Goal: Find specific page/section: Find specific page/section

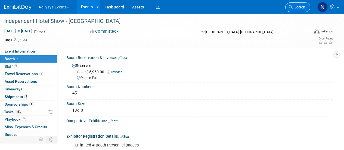
click at [294, 9] on link "Search" at bounding box center [297, 7] width 25 height 10
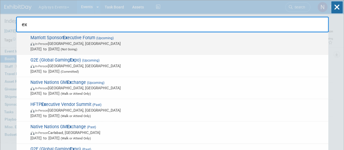
type input "e"
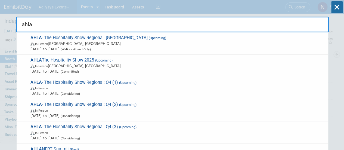
type input "ahla"
click at [173, 36] on span "AHLA - The Hospitality Show Regional: New Orleans (Upcoming) In-Person New Orle…" at bounding box center [177, 43] width 296 height 17
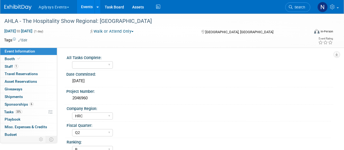
select select "HRC"
select select "Q2"
select select "B"
select select "Yes"
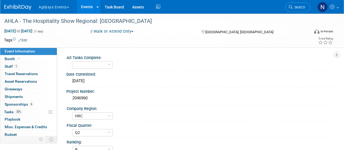
click at [291, 8] on icon at bounding box center [291, 7] width 4 height 4
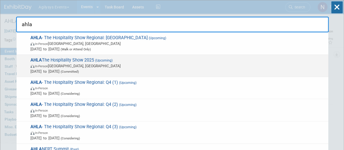
type input "ahla"
click at [216, 68] on span "Oct 26, 2025 to Oct 28, 2025 (Committed)" at bounding box center [177, 70] width 295 height 5
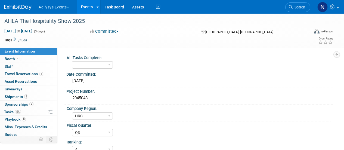
select select "HRC"
select select "Q3"
select select "A"
select select "Yes"
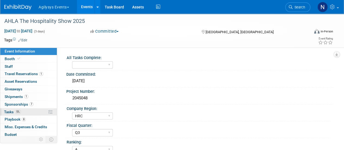
click at [21, 110] on link "5% Tasks 5%" at bounding box center [28, 111] width 57 height 7
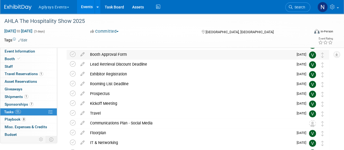
scroll to position [31, 0]
click at [120, 115] on div "Travel" at bounding box center [190, 112] width 206 height 9
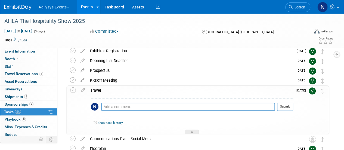
scroll to position [51, 0]
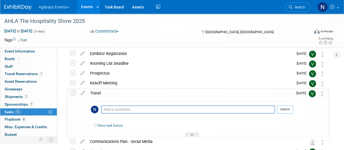
click at [108, 95] on div "Travel" at bounding box center [189, 92] width 205 height 9
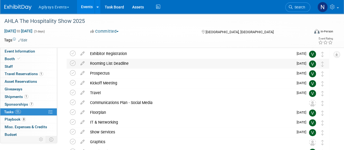
click at [118, 64] on div "Rooming List Deadline" at bounding box center [190, 63] width 206 height 9
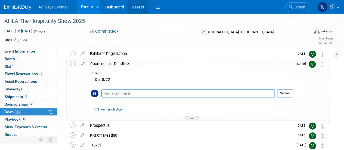
click at [141, 7] on link "Assets" at bounding box center [138, 7] width 20 height 14
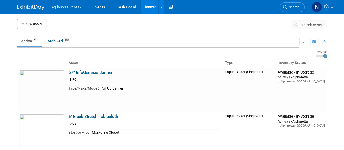
click at [305, 28] on button "search assets" at bounding box center [309, 24] width 36 height 9
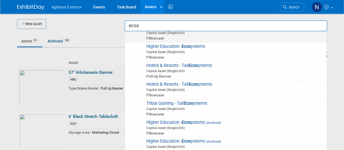
scroll to position [45, 0]
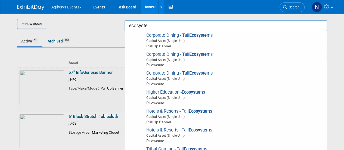
type input "ecosystem"
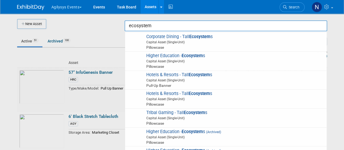
scroll to position [36, 0]
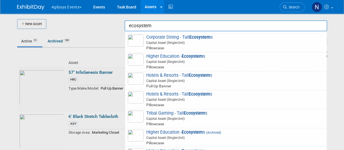
drag, startPoint x: 168, startPoint y: 26, endPoint x: 112, endPoint y: 26, distance: 56.3
click at [112, 26] on body "Agilysys Events Choose Workspace: Agilysys Agilysys Events Events Task Board As…" at bounding box center [172, 75] width 344 height 150
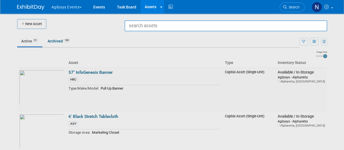
click at [172, 33] on div at bounding box center [172, 75] width 0 height 150
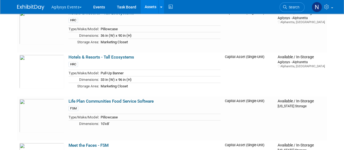
scroll to position [1732, 0]
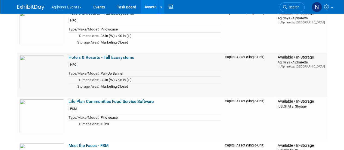
click at [111, 58] on link "Hotels & Resorts - Tall Ecosystems" at bounding box center [100, 57] width 65 height 5
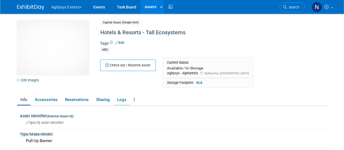
click at [121, 95] on link "Logs" at bounding box center [121, 100] width 15 height 10
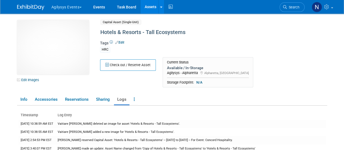
scroll to position [1, 0]
